Goal: Information Seeking & Learning: Learn about a topic

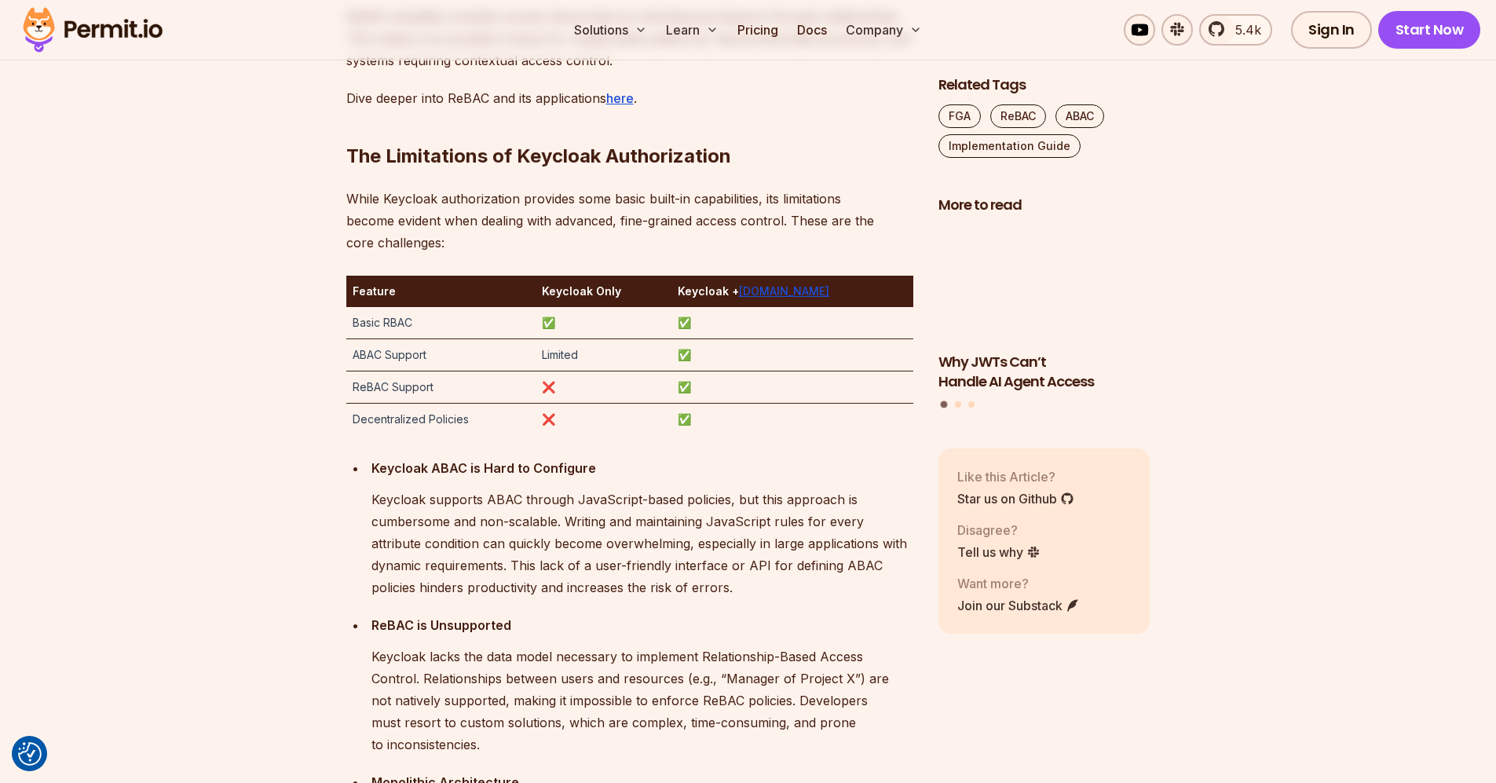
scroll to position [2585, 0]
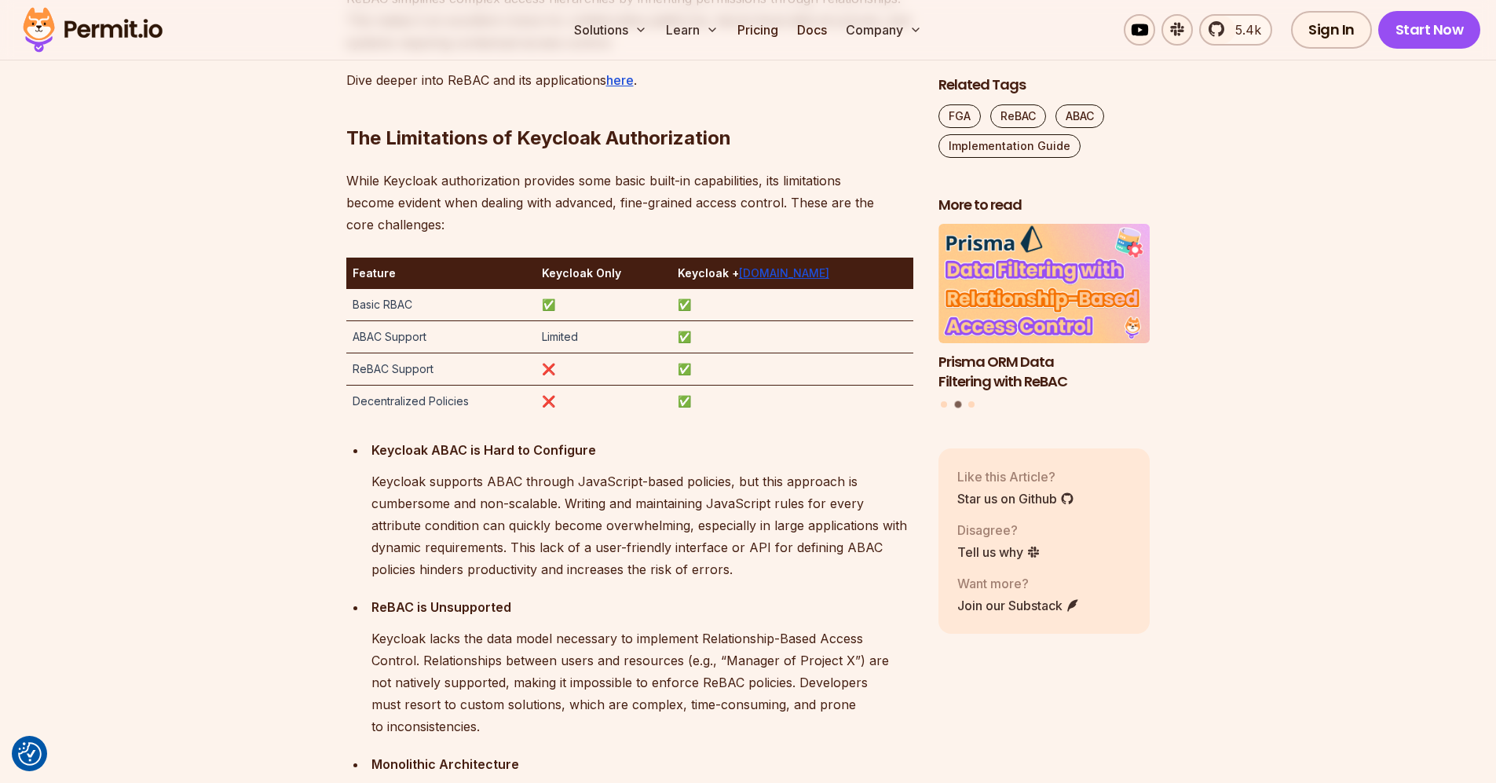
click at [365, 338] on td "ABAC Support" at bounding box center [441, 337] width 190 height 32
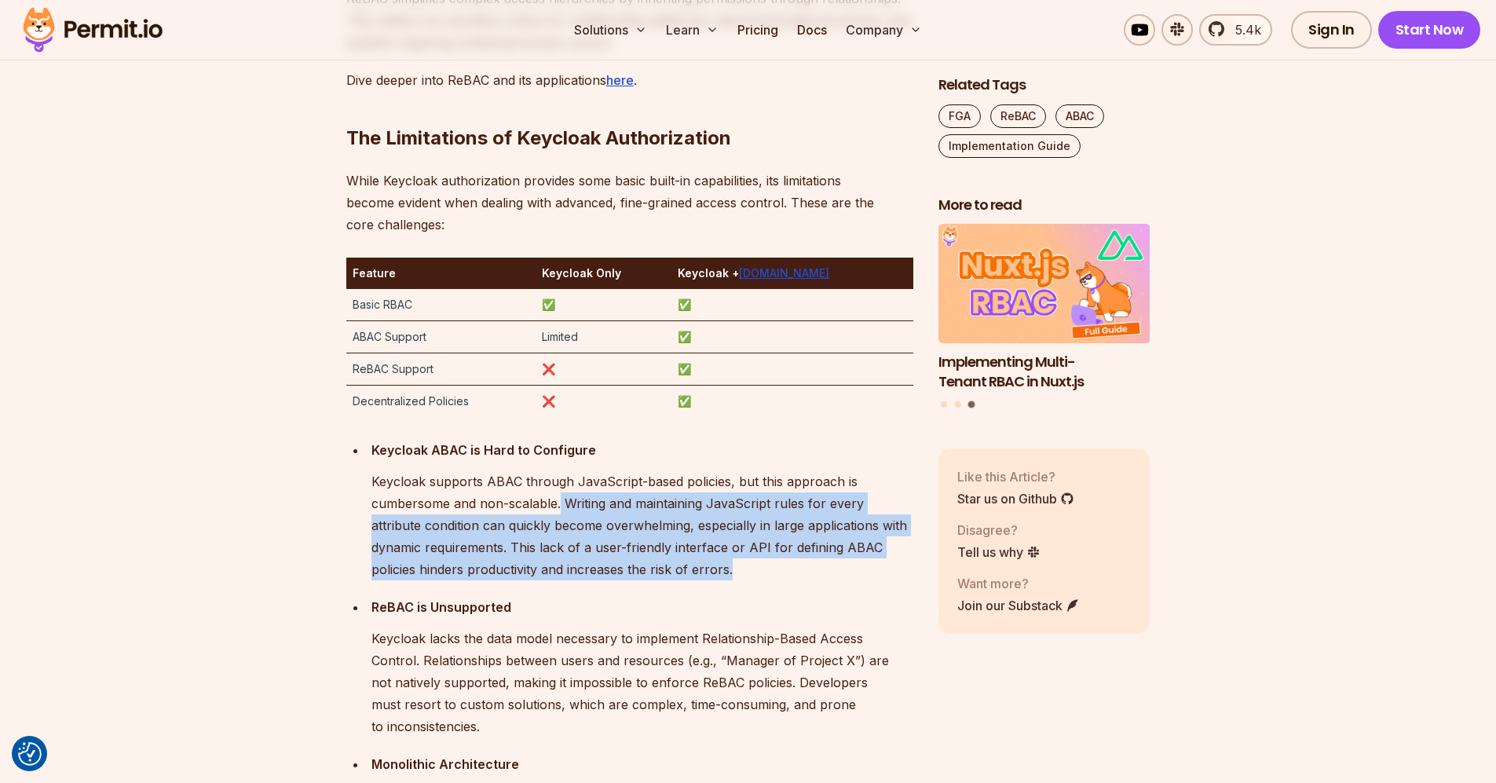
drag, startPoint x: 559, startPoint y: 502, endPoint x: 532, endPoint y: 594, distance: 95.9
click at [532, 594] on ul "Keycloak ABAC is Hard to Configure Keycloak supports ABAC through JavaScript-ba…" at bounding box center [629, 677] width 567 height 477
click at [552, 516] on p "Keycloak supports ABAC through JavaScript-based policies, but this approach is …" at bounding box center [642, 525] width 542 height 110
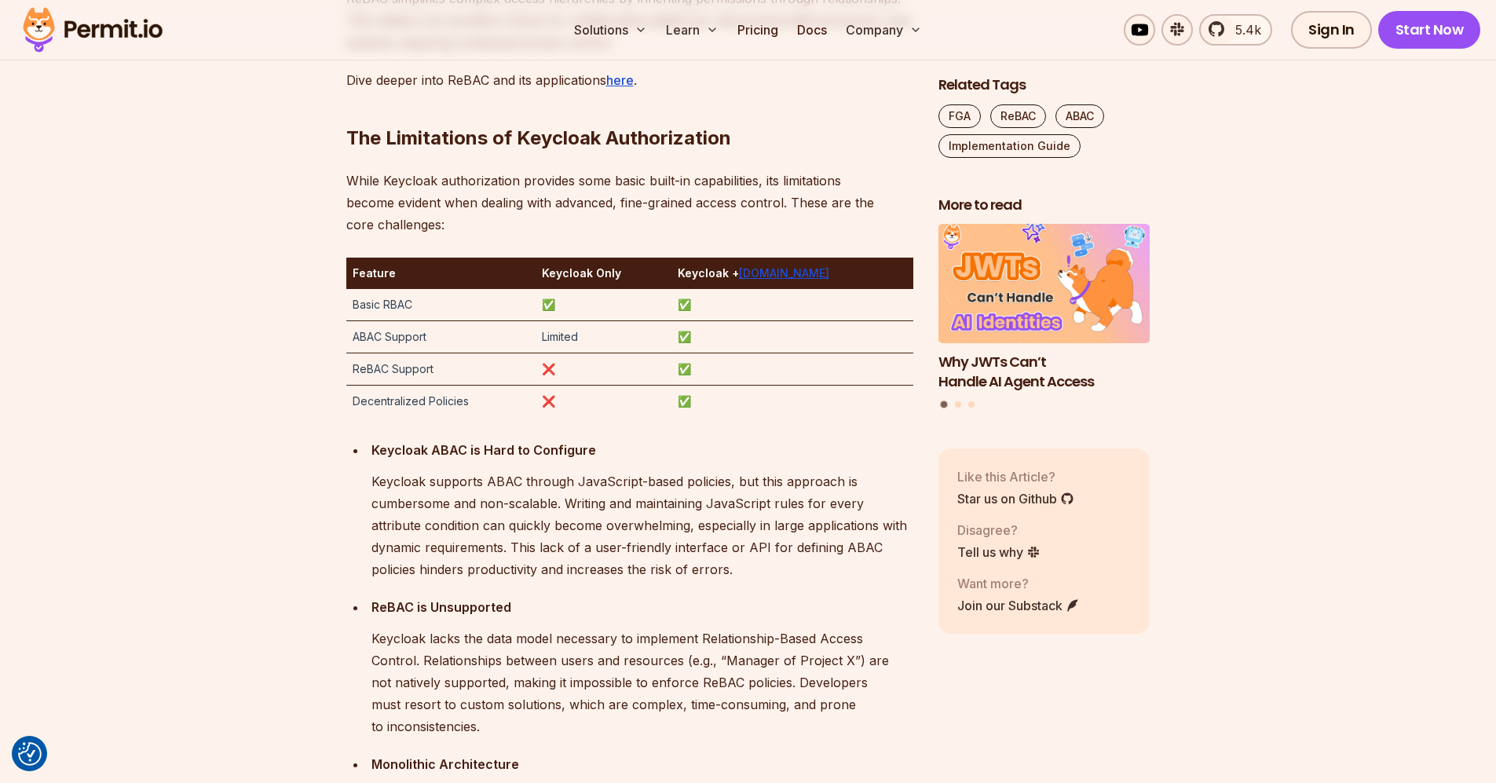
click at [401, 304] on td "Basic RBAC" at bounding box center [441, 305] width 190 height 32
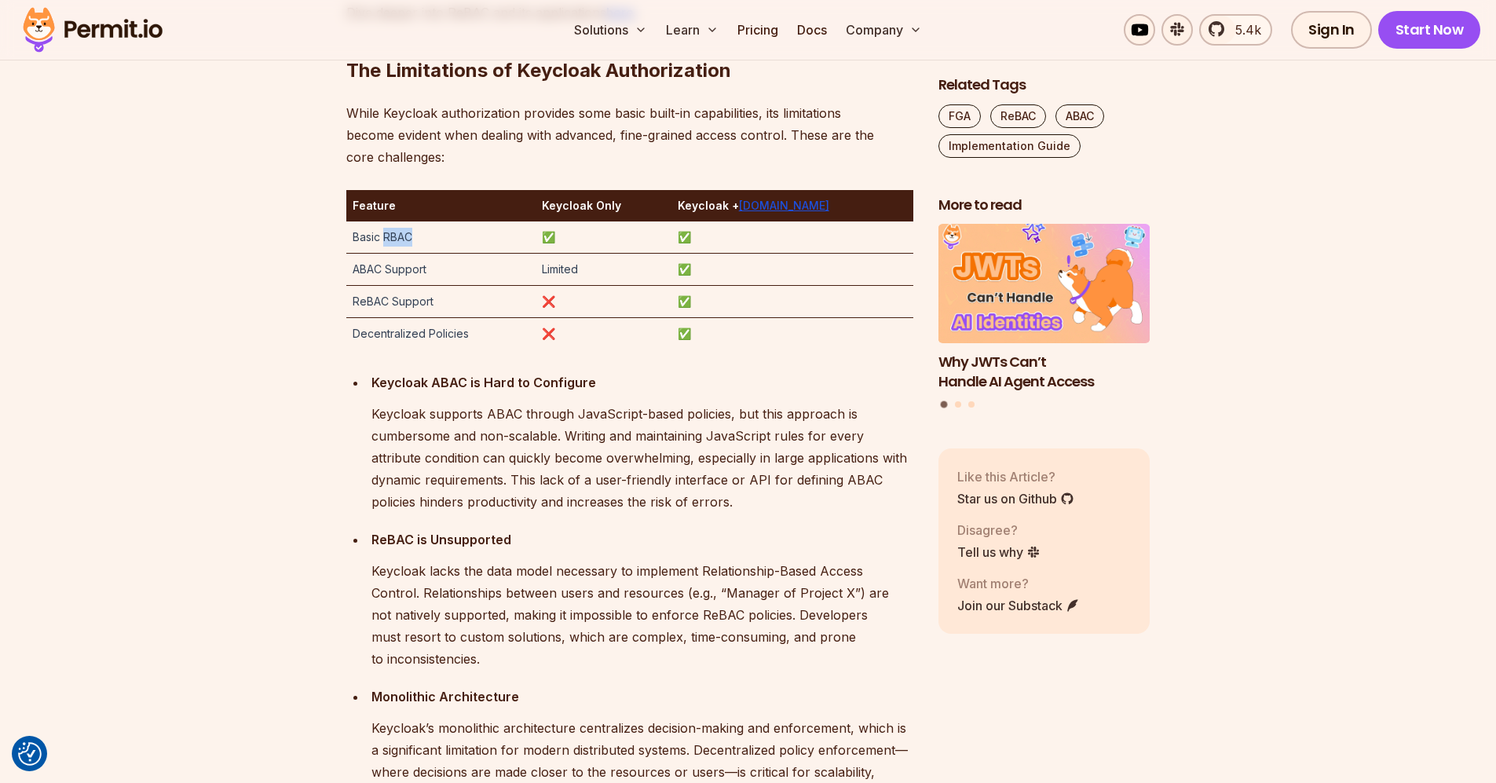
scroll to position [2779, 0]
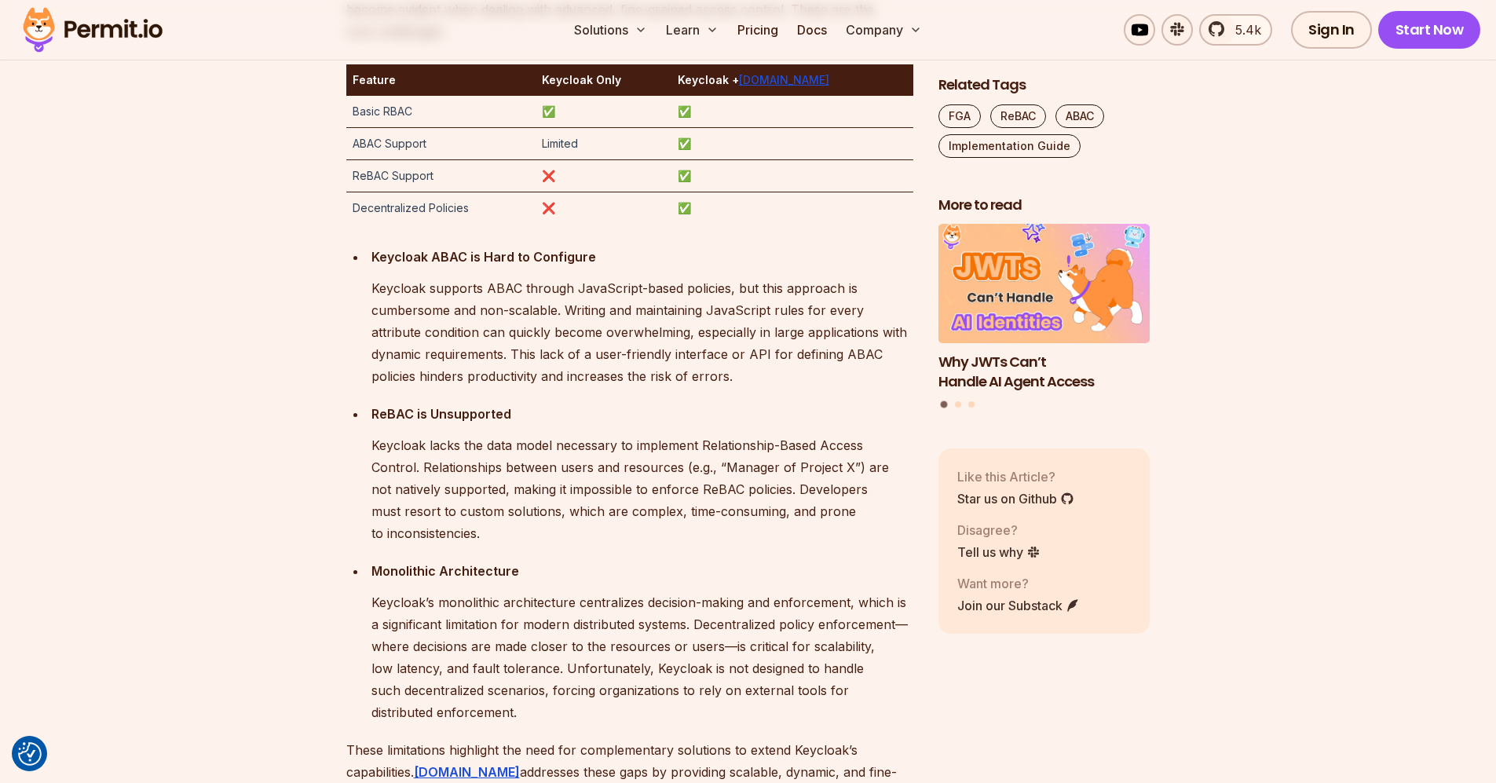
click at [367, 107] on td "Basic RBAC" at bounding box center [441, 112] width 190 height 32
click at [396, 109] on td "Basic RBAC" at bounding box center [441, 112] width 190 height 32
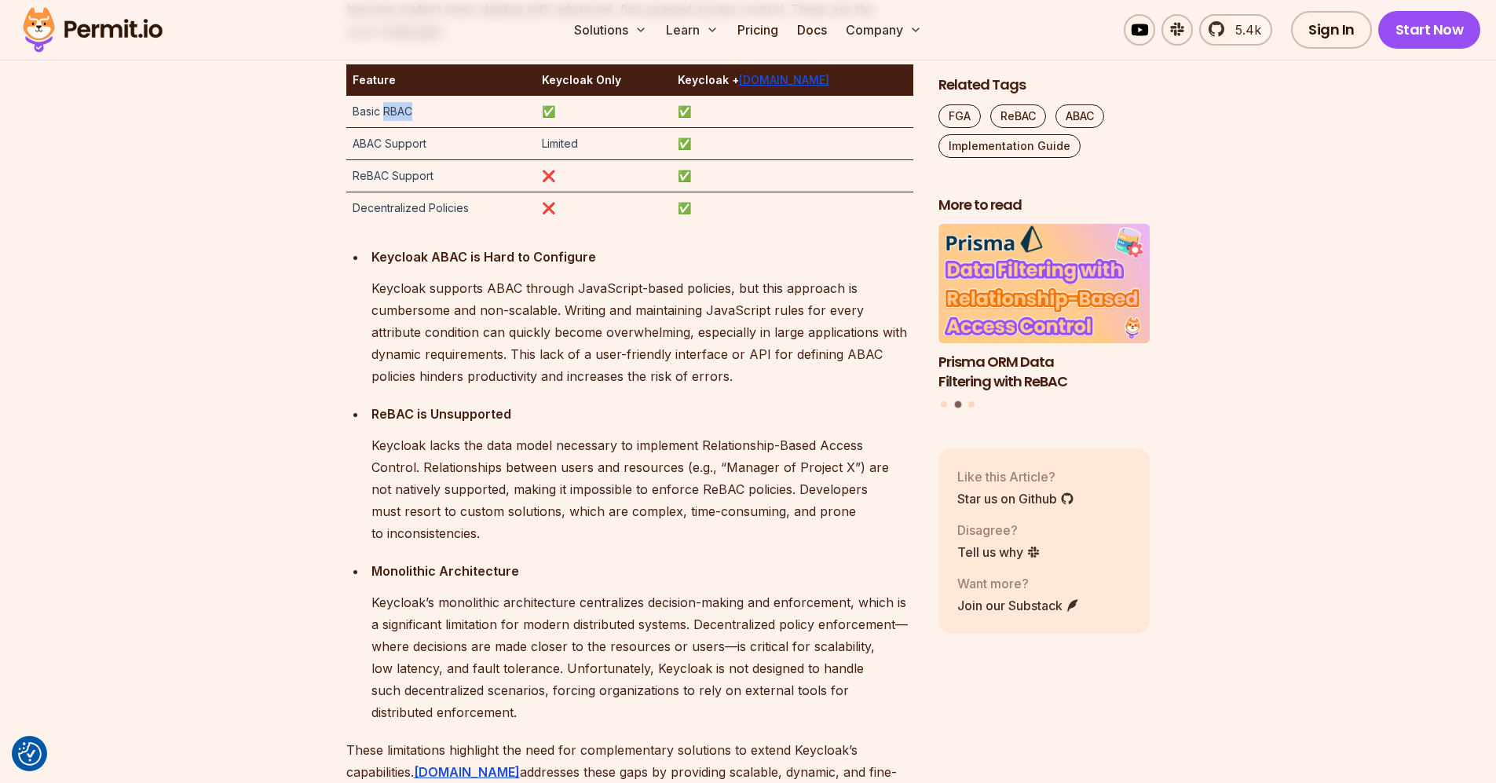
copy td "RBAC"
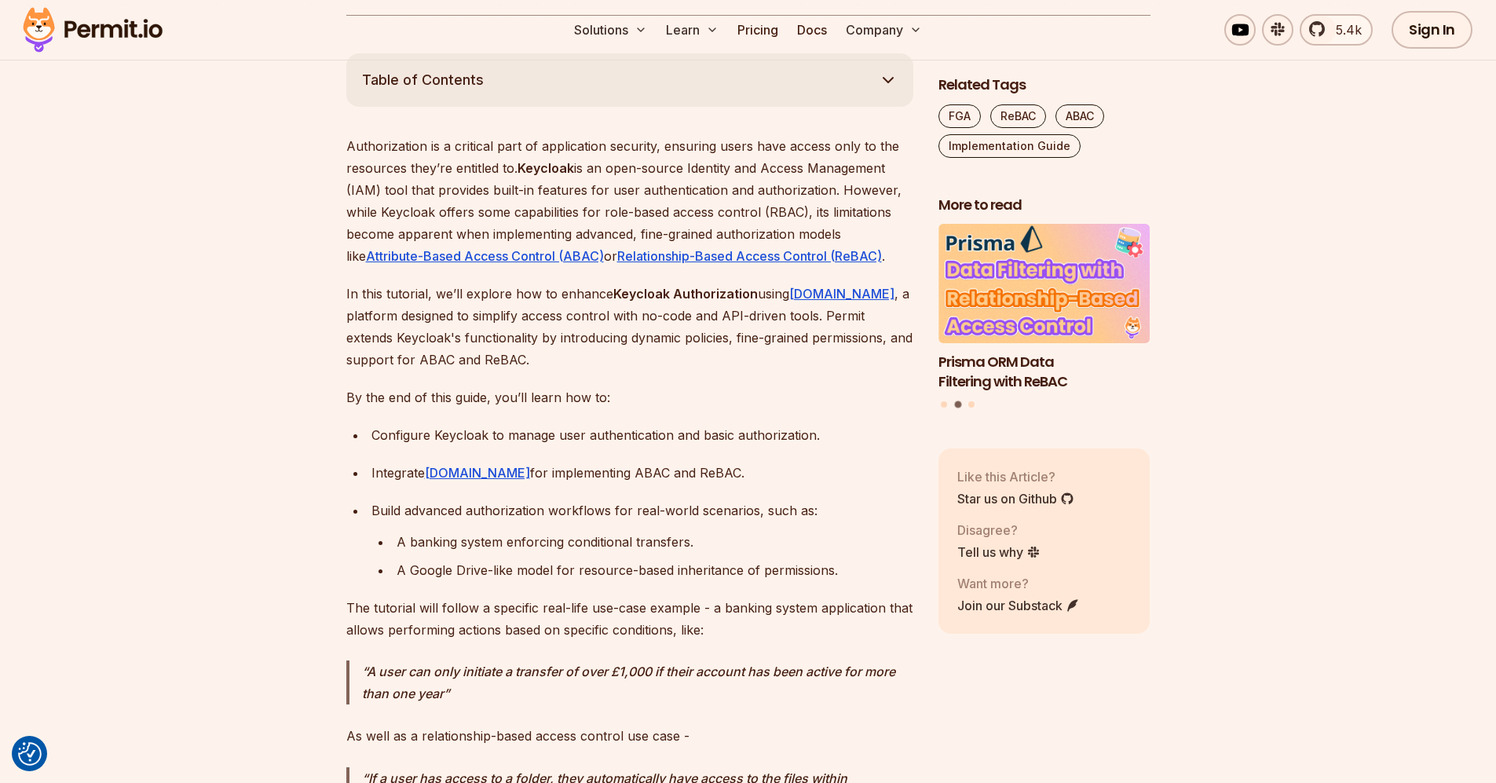
scroll to position [0, 0]
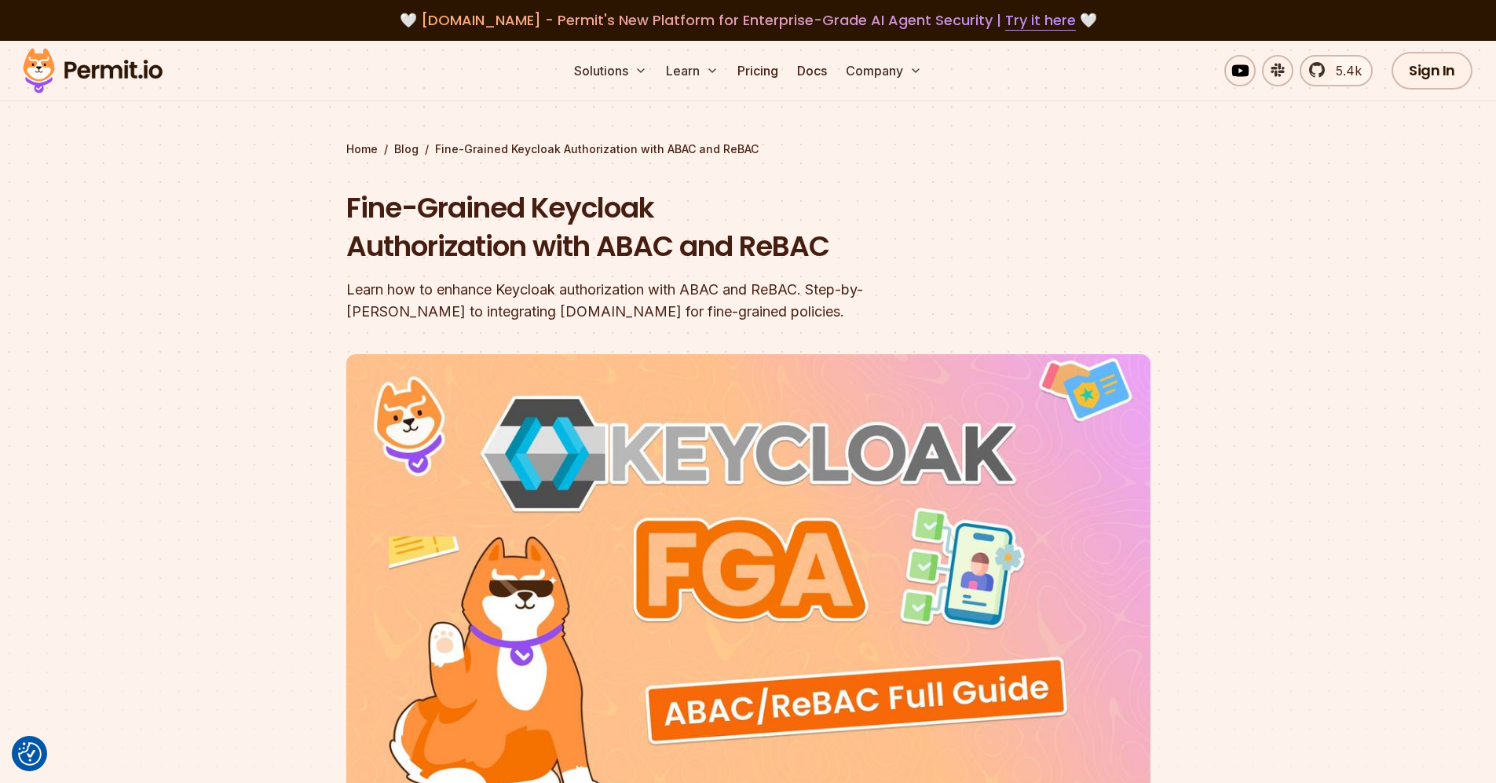
click at [113, 61] on img at bounding box center [93, 70] width 154 height 53
